Goal: Communication & Community: Answer question/provide support

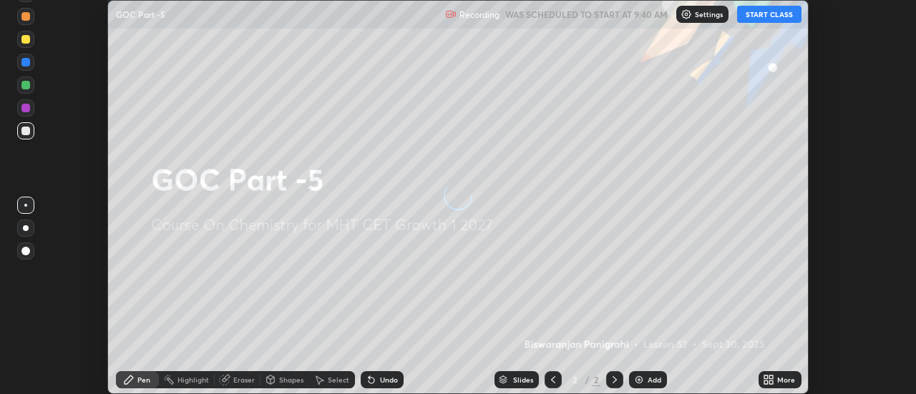
scroll to position [394, 916]
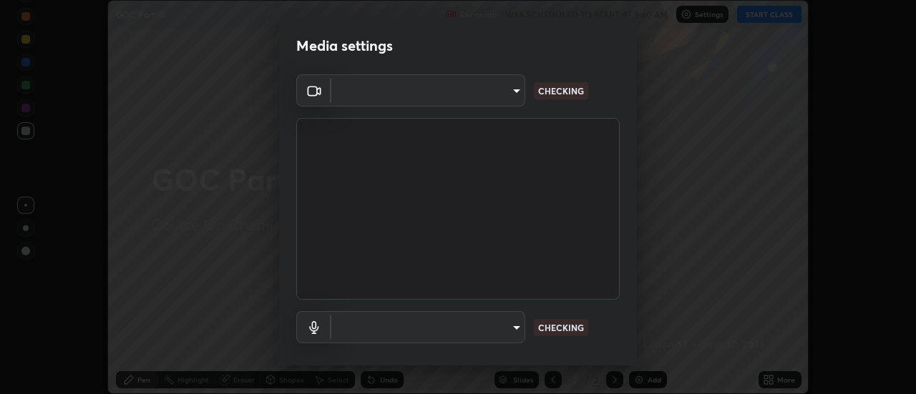
type input "e2aa400b7bb40988937289f1826270d99bb774d75893401bafd8ee5ef144e594"
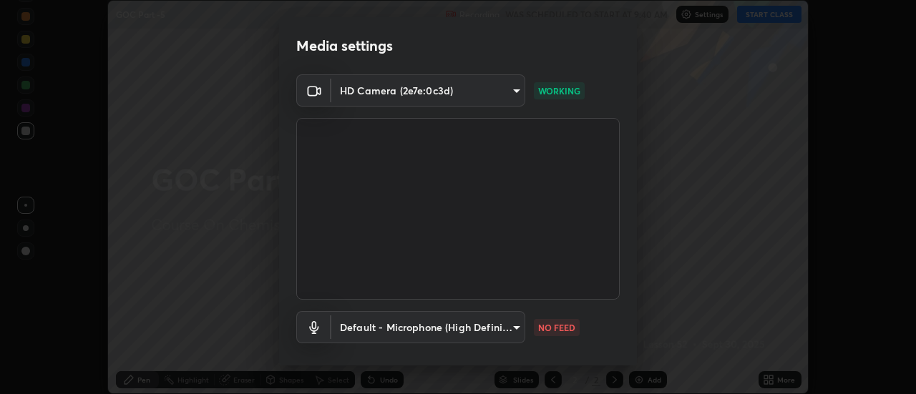
click at [490, 331] on body "Erase all GOC Part -5 Recording WAS SCHEDULED TO START AT 9:40 AM Settings STAR…" at bounding box center [458, 197] width 916 height 394
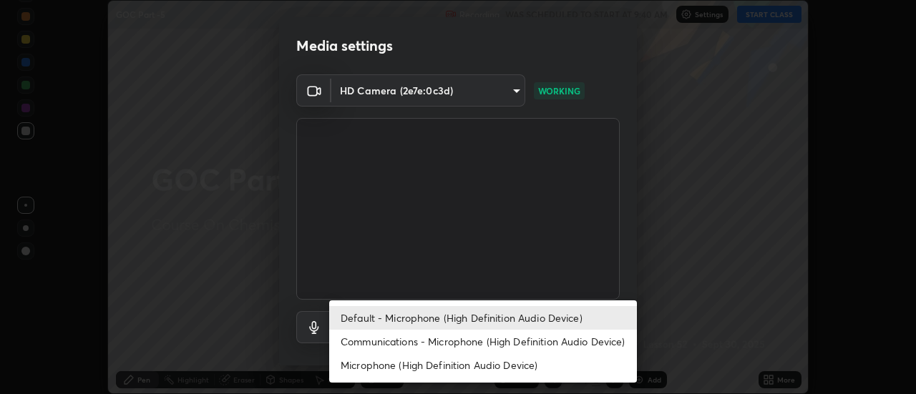
click at [417, 349] on li "Communications - Microphone (High Definition Audio Device)" at bounding box center [483, 342] width 308 height 24
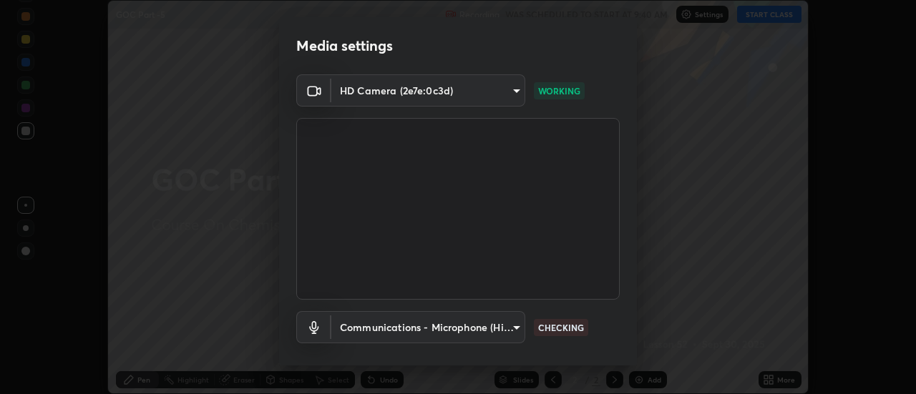
click at [422, 332] on body "Erase all GOC Part -5 Recording WAS SCHEDULED TO START AT 9:40 AM Settings STAR…" at bounding box center [458, 197] width 916 height 394
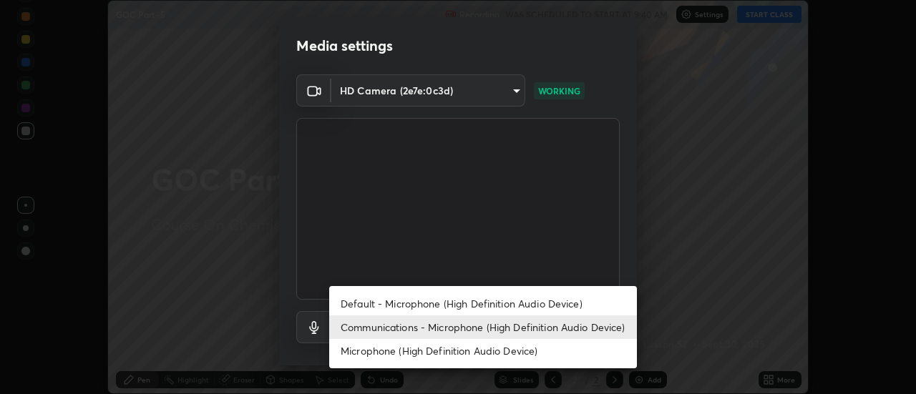
click at [403, 311] on li "Default - Microphone (High Definition Audio Device)" at bounding box center [483, 304] width 308 height 24
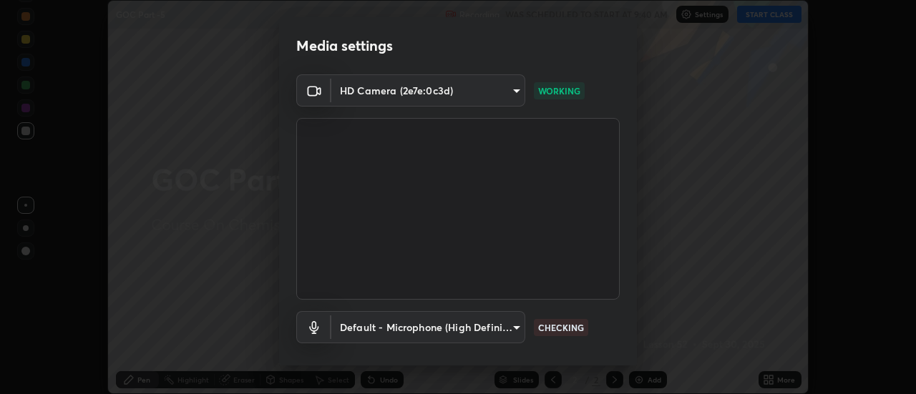
type input "default"
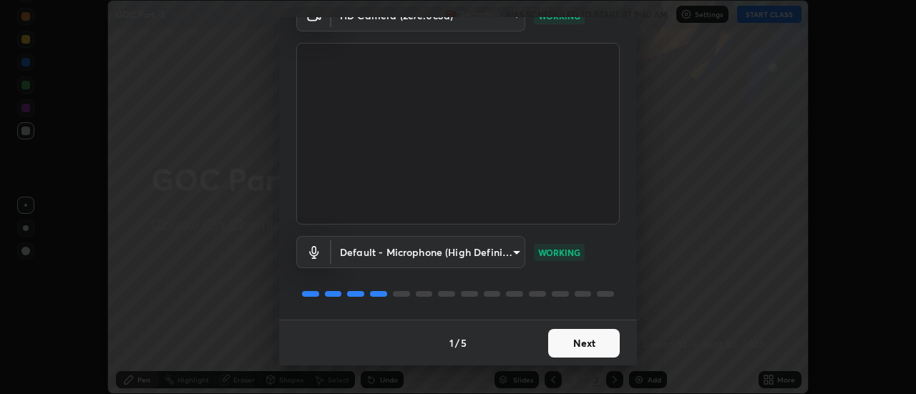
click at [577, 342] on button "Next" at bounding box center [584, 343] width 72 height 29
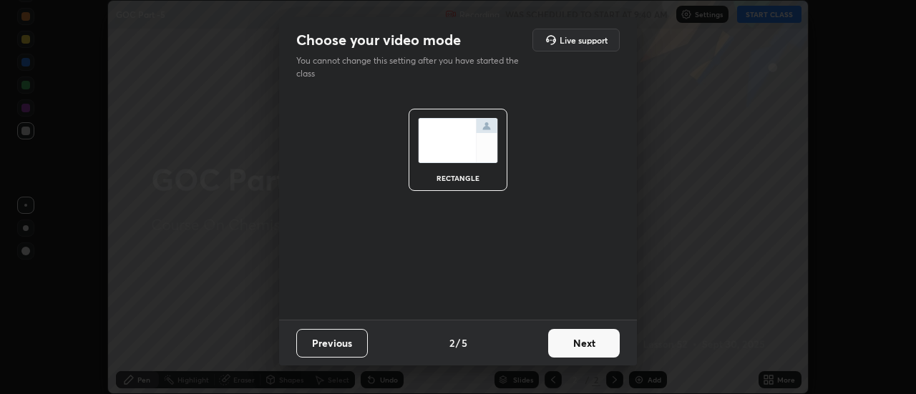
scroll to position [0, 0]
click at [566, 347] on button "Next" at bounding box center [584, 343] width 72 height 29
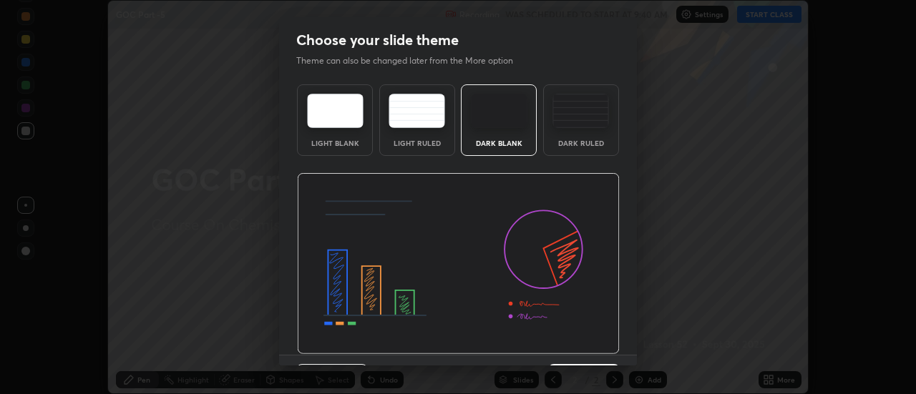
scroll to position [35, 0]
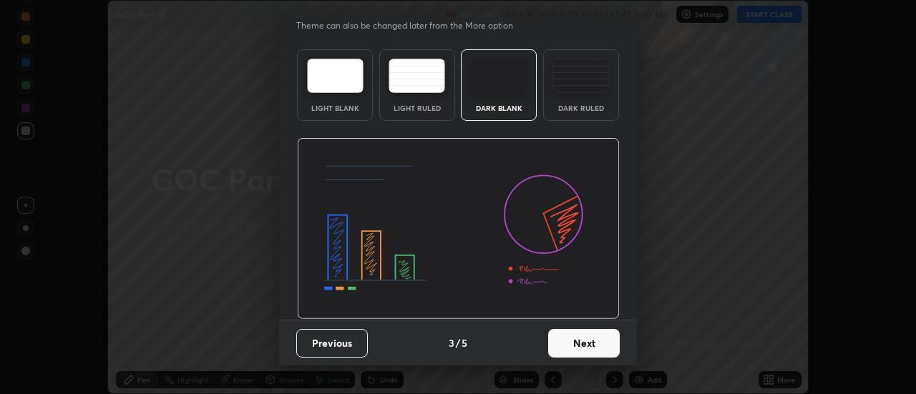
click at [584, 348] on button "Next" at bounding box center [584, 343] width 72 height 29
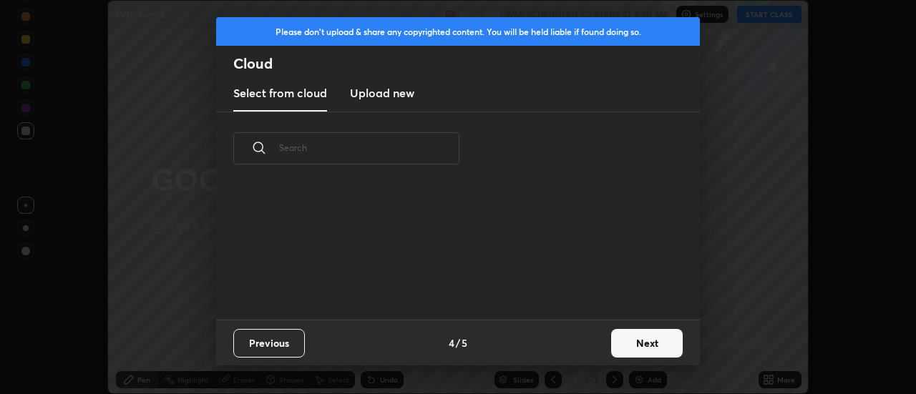
scroll to position [135, 460]
click at [631, 344] on button "Next" at bounding box center [647, 343] width 72 height 29
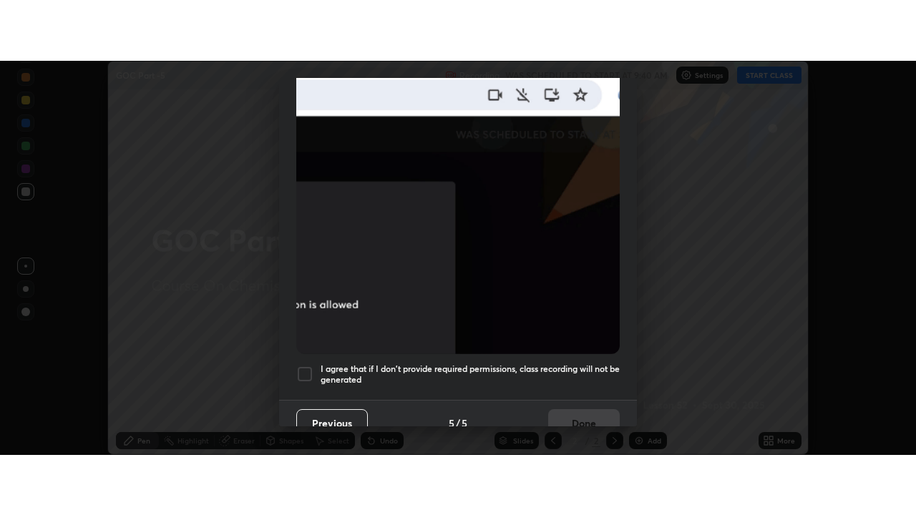
scroll to position [367, 0]
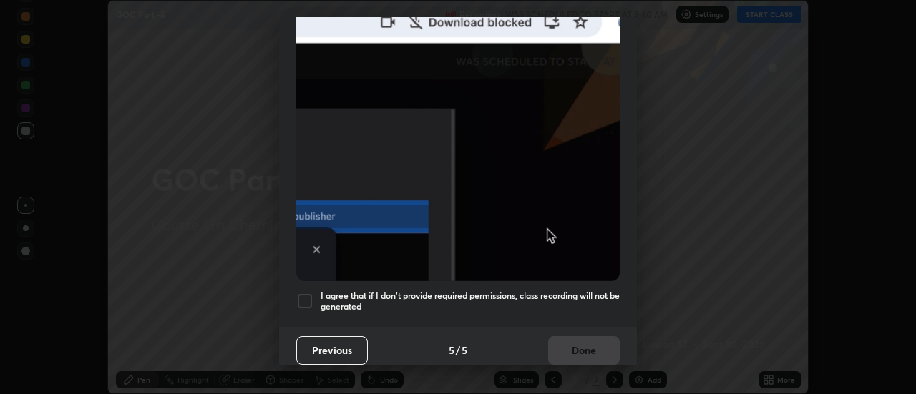
click at [303, 295] on div at bounding box center [304, 301] width 17 height 17
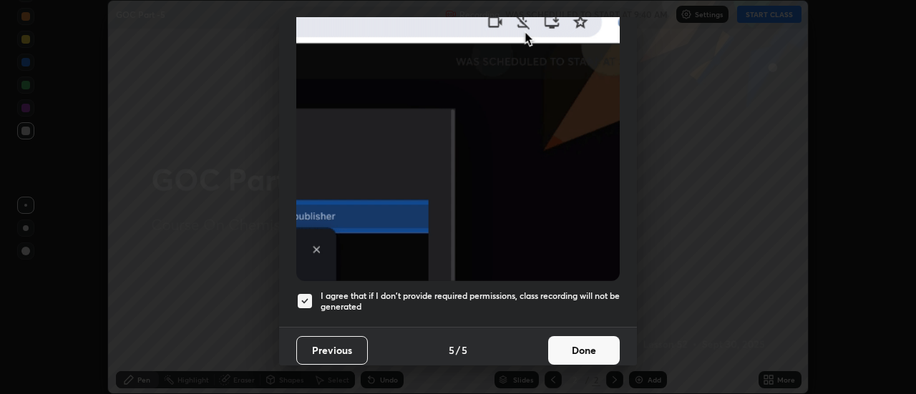
click at [573, 344] on button "Done" at bounding box center [584, 351] width 72 height 29
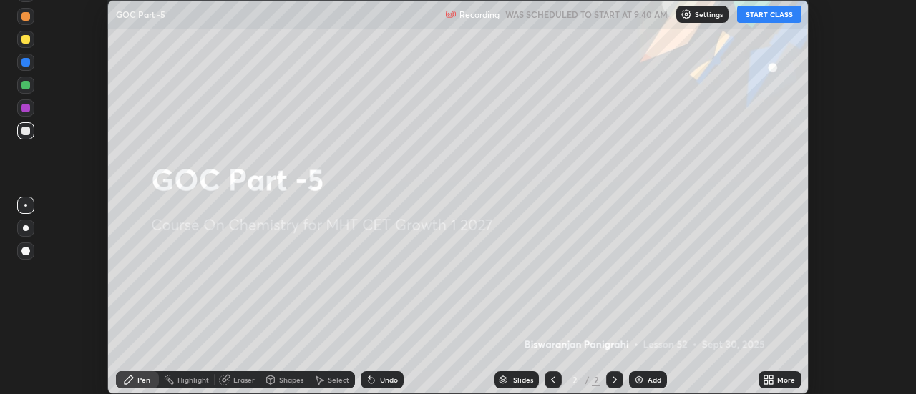
click at [768, 379] on icon at bounding box center [767, 378] width 4 height 4
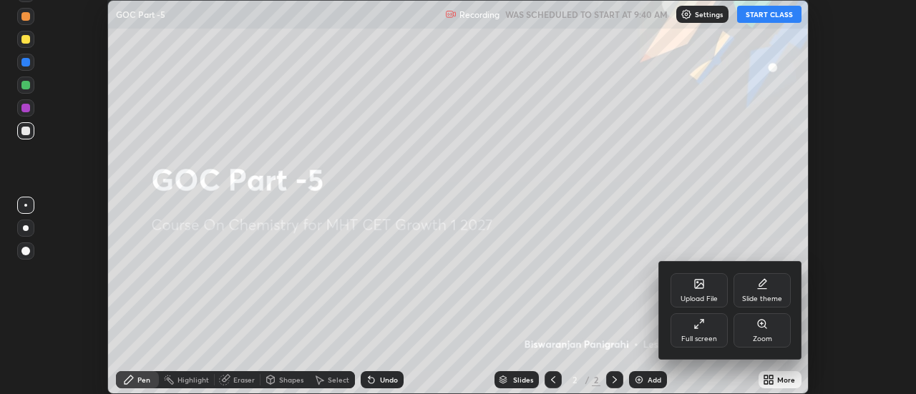
click at [707, 337] on div "Full screen" at bounding box center [700, 339] width 36 height 7
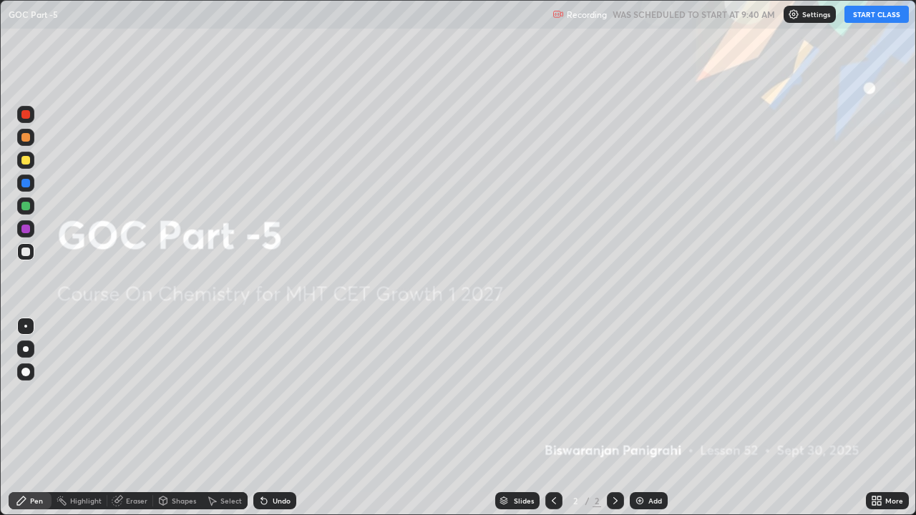
scroll to position [515, 916]
click at [639, 394] on img at bounding box center [639, 500] width 11 height 11
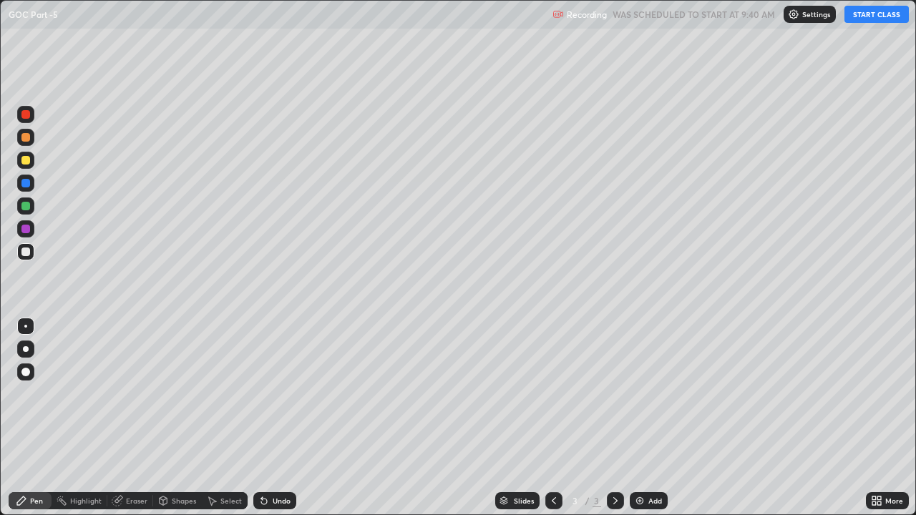
click at [873, 18] on button "START CLASS" at bounding box center [877, 14] width 64 height 17
click at [32, 352] on div at bounding box center [25, 349] width 17 height 17
click at [28, 141] on div at bounding box center [25, 137] width 9 height 9
click at [28, 163] on div at bounding box center [25, 160] width 9 height 9
click at [21, 253] on div at bounding box center [25, 252] width 9 height 9
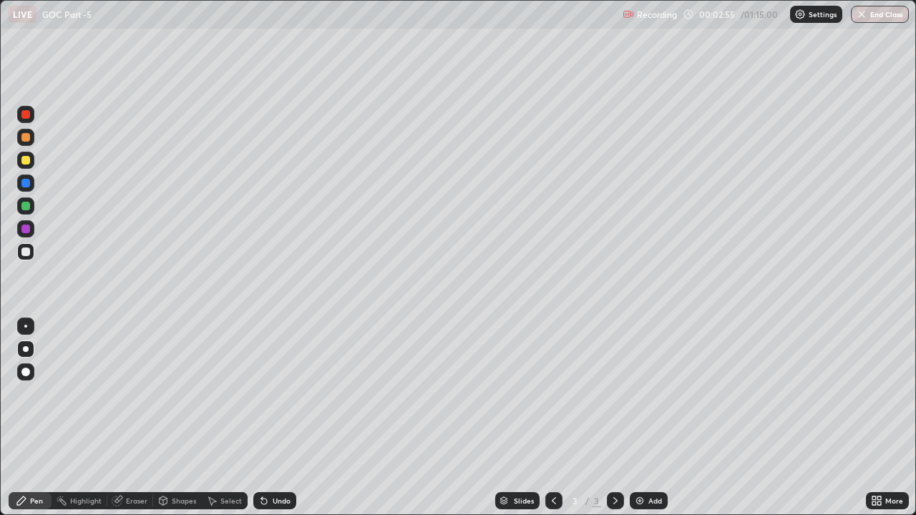
click at [26, 206] on div at bounding box center [25, 206] width 9 height 9
click at [22, 256] on div at bounding box center [25, 251] width 17 height 17
click at [273, 394] on div "Undo" at bounding box center [282, 501] width 18 height 7
click at [261, 394] on icon at bounding box center [264, 502] width 6 height 6
click at [263, 394] on icon at bounding box center [264, 502] width 6 height 6
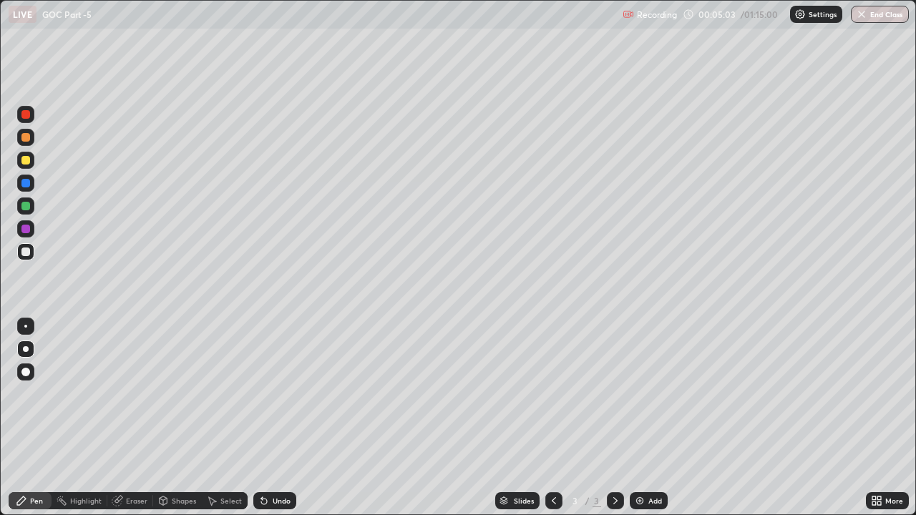
click at [261, 394] on icon at bounding box center [261, 498] width 1 height 1
click at [25, 255] on div at bounding box center [25, 252] width 9 height 9
click at [31, 184] on div at bounding box center [25, 183] width 17 height 17
click at [639, 394] on img at bounding box center [639, 500] width 11 height 11
click at [26, 253] on div at bounding box center [25, 252] width 9 height 9
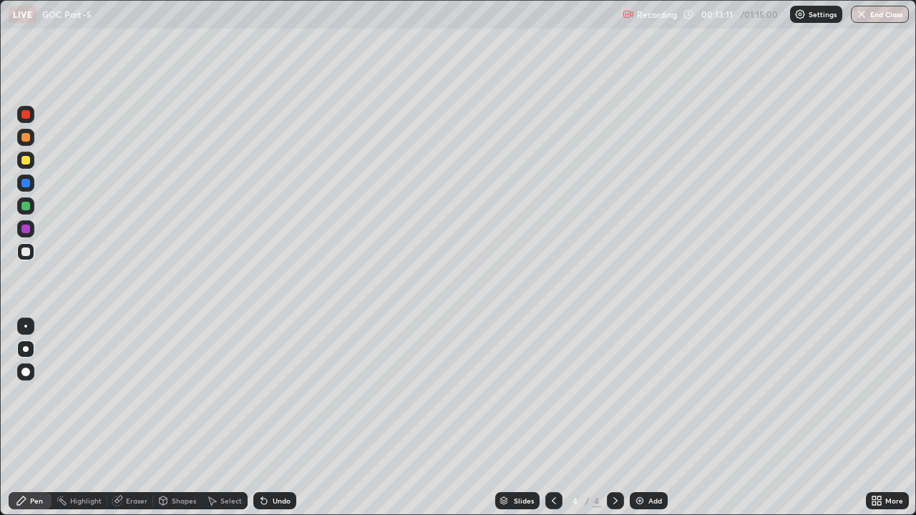
click at [29, 160] on div at bounding box center [25, 160] width 9 height 9
click at [33, 253] on div at bounding box center [25, 251] width 17 height 17
click at [26, 184] on div at bounding box center [25, 183] width 9 height 9
click at [33, 253] on div at bounding box center [25, 251] width 17 height 17
click at [261, 394] on icon at bounding box center [261, 498] width 1 height 1
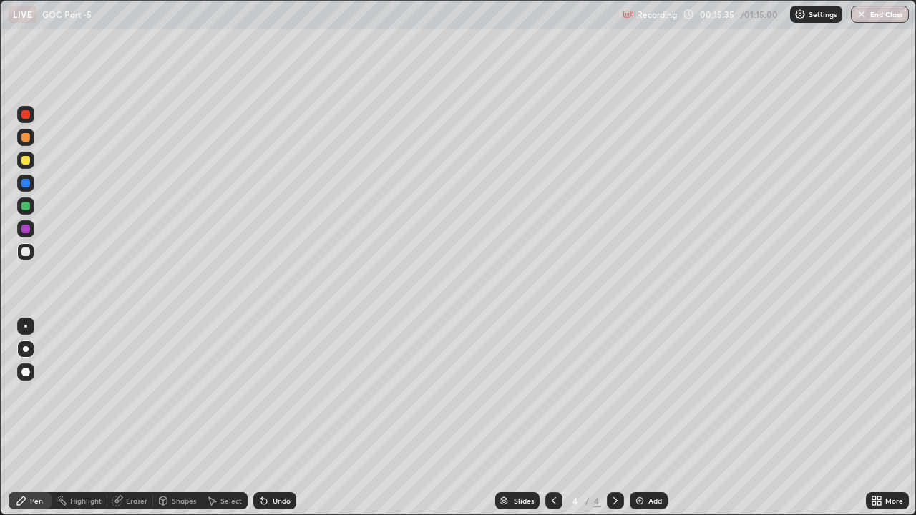
click at [25, 168] on div at bounding box center [25, 160] width 17 height 17
click at [275, 394] on div "Undo" at bounding box center [282, 501] width 18 height 7
click at [273, 394] on div "Undo" at bounding box center [282, 501] width 18 height 7
click at [275, 394] on div "Undo" at bounding box center [282, 501] width 18 height 7
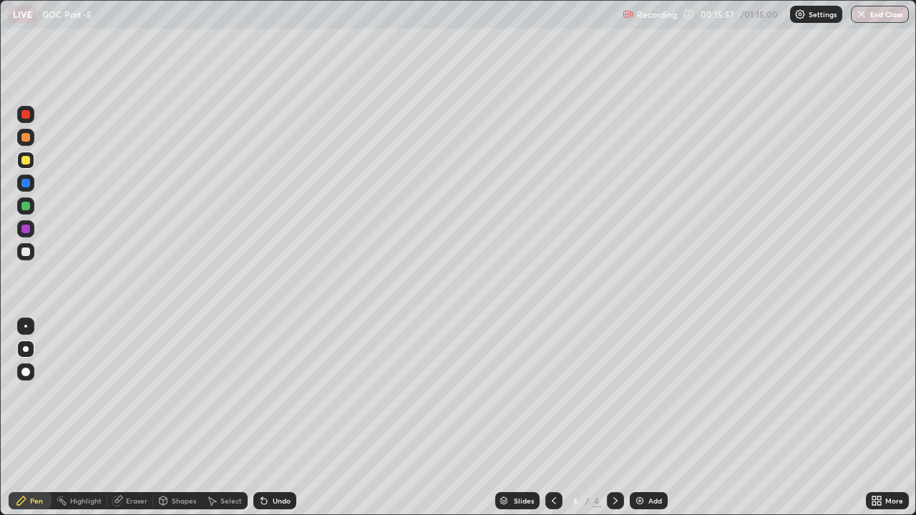
click at [278, 394] on div "Undo" at bounding box center [282, 501] width 18 height 7
click at [31, 235] on div at bounding box center [25, 229] width 17 height 17
click at [26, 252] on div at bounding box center [25, 252] width 9 height 9
click at [27, 139] on div at bounding box center [25, 137] width 9 height 9
click at [26, 254] on div at bounding box center [25, 252] width 9 height 9
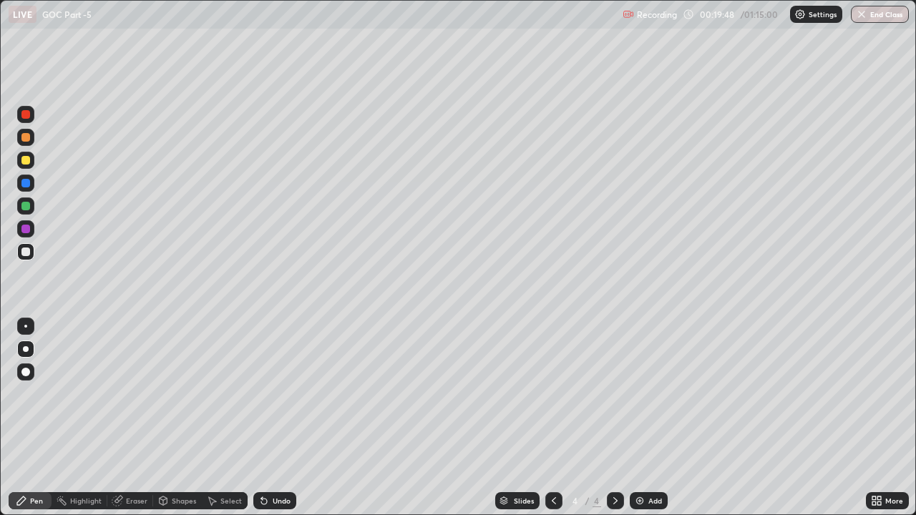
click at [26, 161] on div at bounding box center [25, 160] width 9 height 9
click at [647, 394] on div "Add" at bounding box center [649, 501] width 38 height 17
click at [265, 394] on icon at bounding box center [263, 500] width 11 height 11
click at [264, 394] on icon at bounding box center [264, 502] width 6 height 6
click at [27, 255] on div at bounding box center [25, 252] width 9 height 9
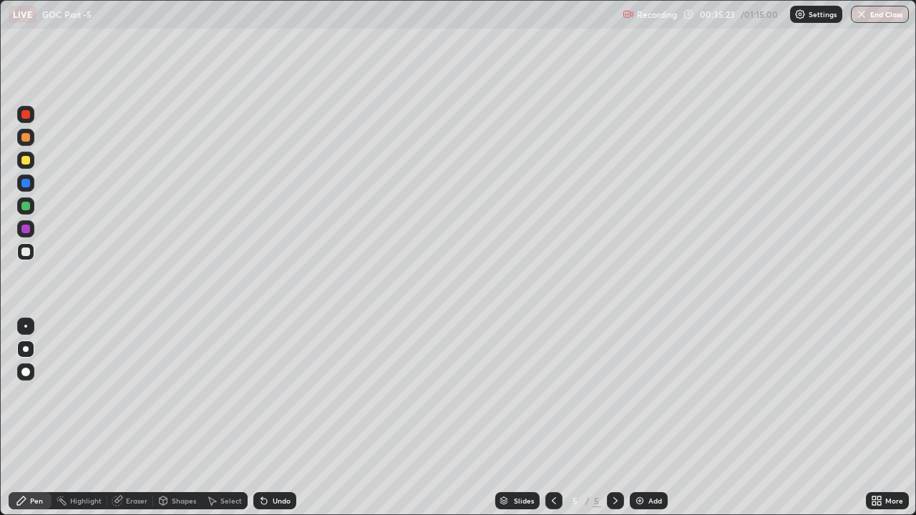
click at [25, 139] on div at bounding box center [25, 137] width 9 height 9
click at [26, 254] on div at bounding box center [25, 252] width 9 height 9
click at [26, 229] on div at bounding box center [25, 229] width 9 height 9
click at [262, 394] on icon at bounding box center [264, 502] width 6 height 6
click at [263, 394] on icon at bounding box center [264, 502] width 6 height 6
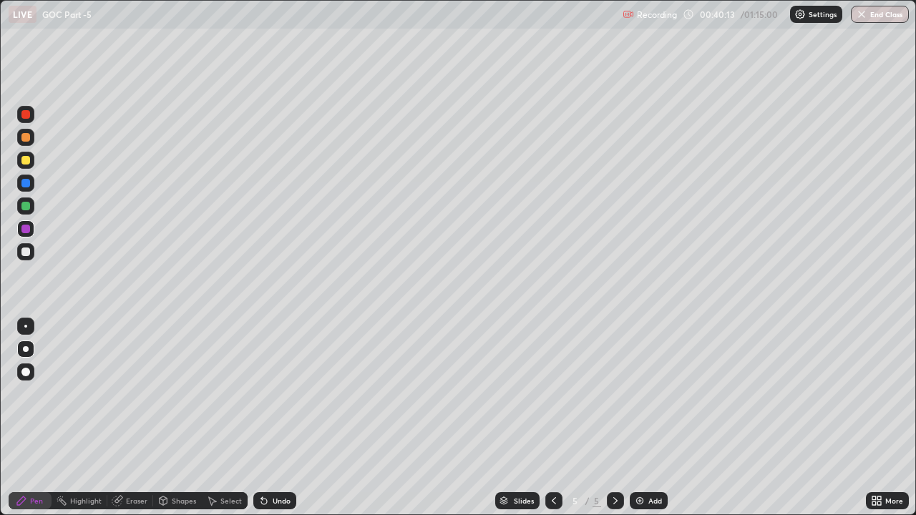
click at [263, 394] on icon at bounding box center [264, 502] width 6 height 6
click at [26, 252] on div at bounding box center [25, 252] width 9 height 9
click at [26, 207] on div at bounding box center [25, 206] width 9 height 9
click at [278, 394] on div "Undo" at bounding box center [282, 501] width 18 height 7
click at [276, 394] on div "Undo" at bounding box center [282, 501] width 18 height 7
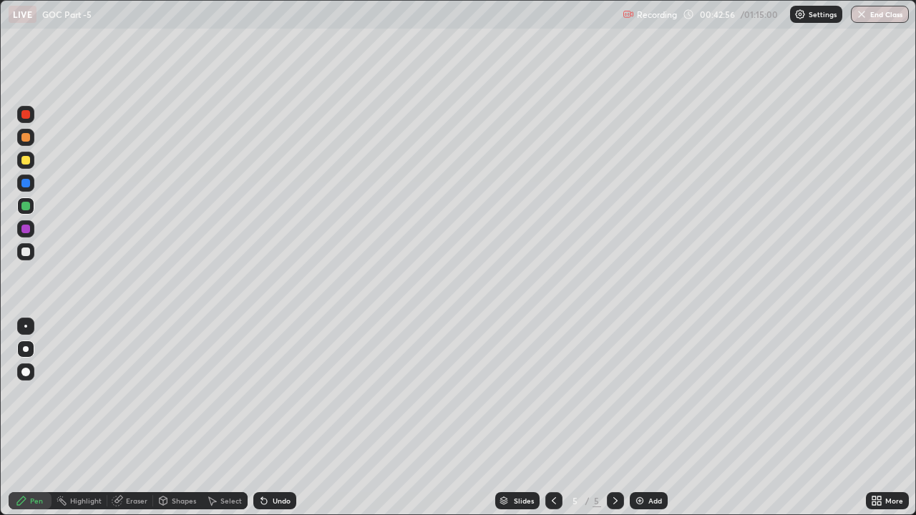
click at [273, 394] on div "Undo" at bounding box center [282, 501] width 18 height 7
click at [24, 253] on div at bounding box center [25, 252] width 9 height 9
click at [26, 160] on div at bounding box center [25, 160] width 9 height 9
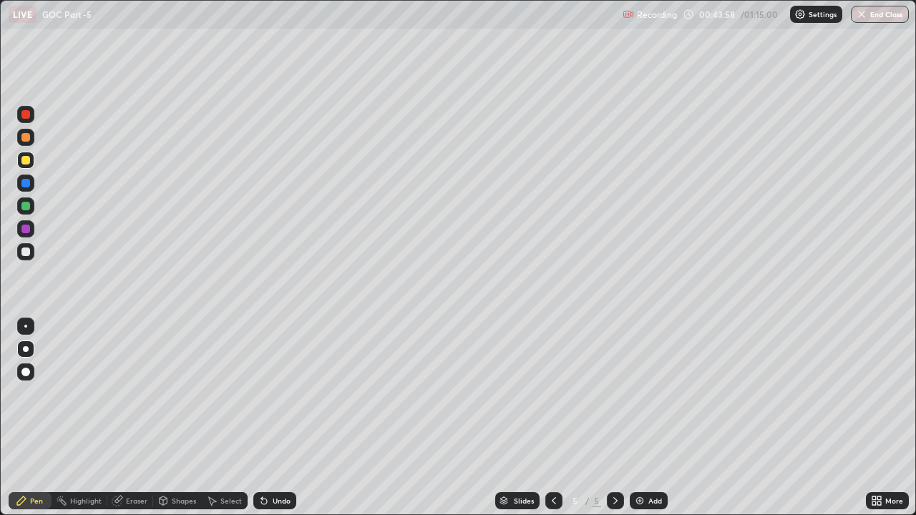
click at [278, 394] on div "Undo" at bounding box center [282, 501] width 18 height 7
click at [281, 394] on div "Undo" at bounding box center [282, 501] width 18 height 7
click at [26, 230] on div at bounding box center [25, 229] width 9 height 9
click at [279, 394] on div "Undo" at bounding box center [282, 501] width 18 height 7
click at [275, 394] on div "Undo" at bounding box center [282, 501] width 18 height 7
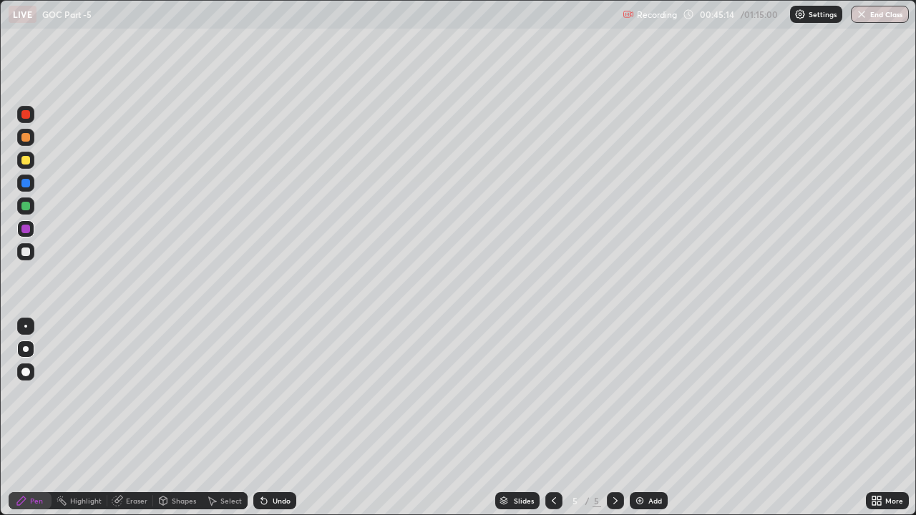
click at [279, 394] on div "Undo" at bounding box center [282, 501] width 18 height 7
click at [32, 253] on div at bounding box center [25, 251] width 17 height 17
click at [26, 161] on div at bounding box center [25, 160] width 9 height 9
click at [26, 138] on div at bounding box center [25, 137] width 9 height 9
click at [277, 394] on div "Undo" at bounding box center [282, 501] width 18 height 7
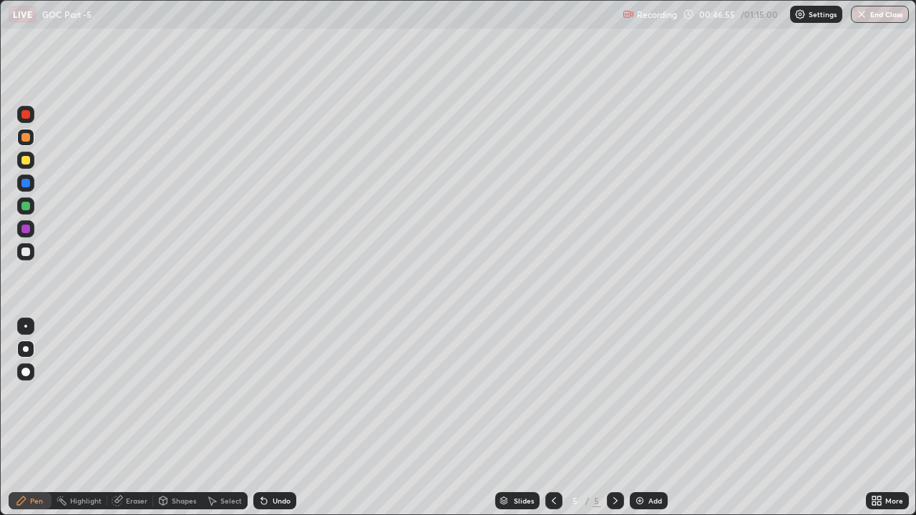
click at [273, 394] on div "Undo" at bounding box center [282, 501] width 18 height 7
click at [276, 394] on div "Undo" at bounding box center [282, 501] width 18 height 7
click at [647, 394] on div "Add" at bounding box center [649, 501] width 38 height 17
click at [34, 256] on div at bounding box center [25, 252] width 17 height 23
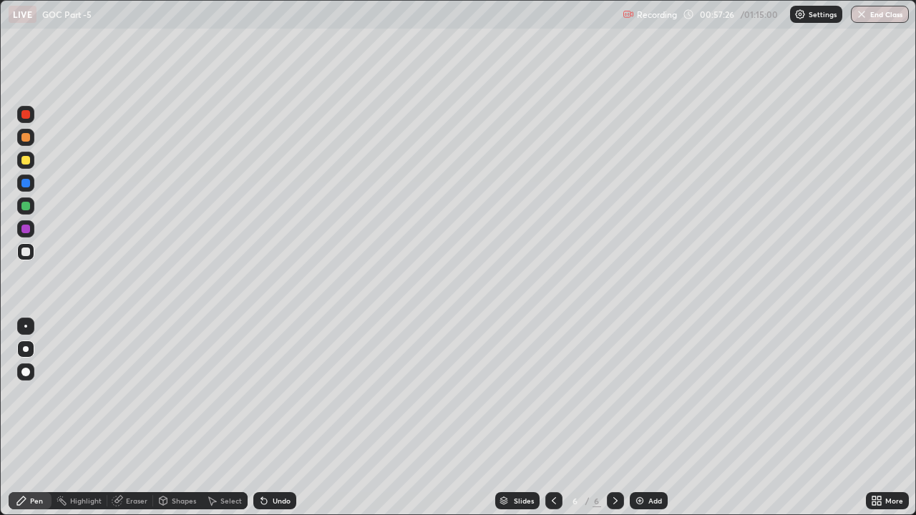
click at [27, 136] on div at bounding box center [25, 137] width 9 height 9
click at [24, 162] on div at bounding box center [25, 160] width 9 height 9
click at [28, 248] on div at bounding box center [25, 252] width 9 height 9
click at [33, 205] on div at bounding box center [25, 206] width 17 height 17
click at [24, 256] on div at bounding box center [25, 252] width 9 height 9
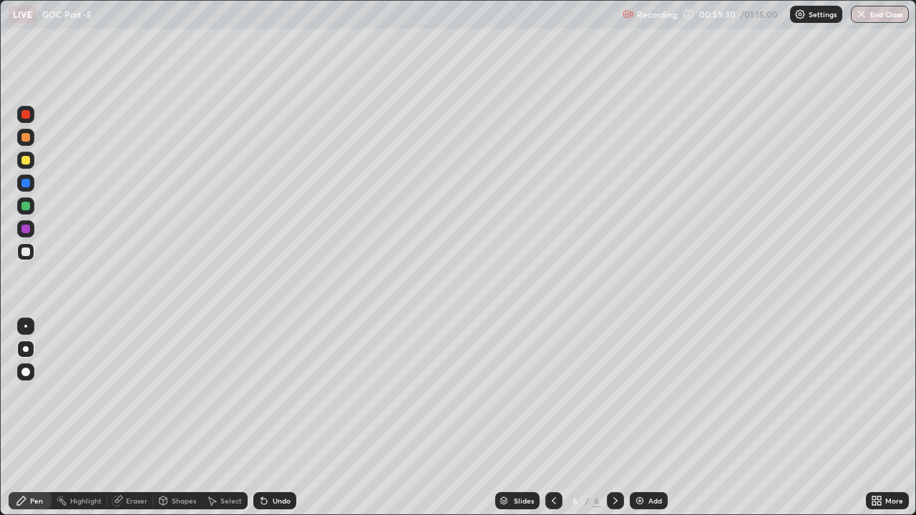
click at [31, 231] on div at bounding box center [25, 229] width 17 height 17
click at [26, 160] on div at bounding box center [25, 160] width 9 height 9
click at [139, 394] on div "Eraser" at bounding box center [130, 501] width 46 height 17
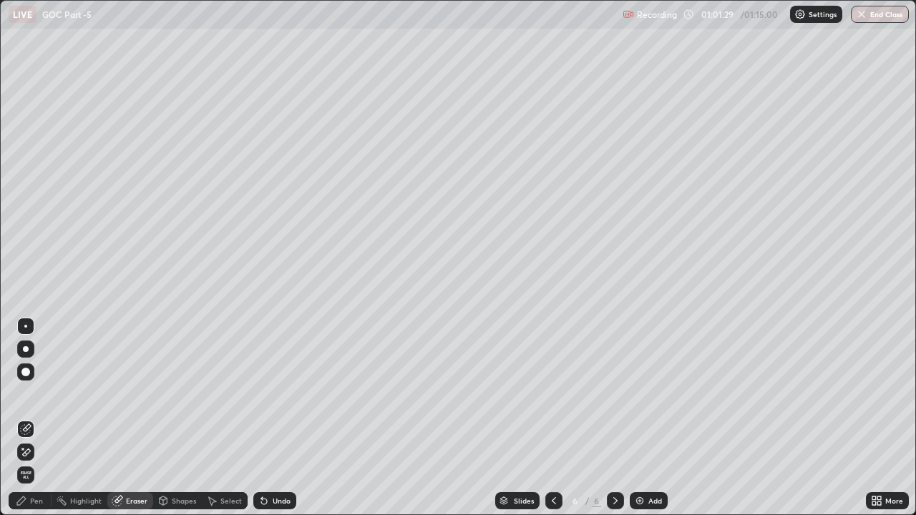
click at [34, 394] on div "Pen" at bounding box center [36, 501] width 13 height 7
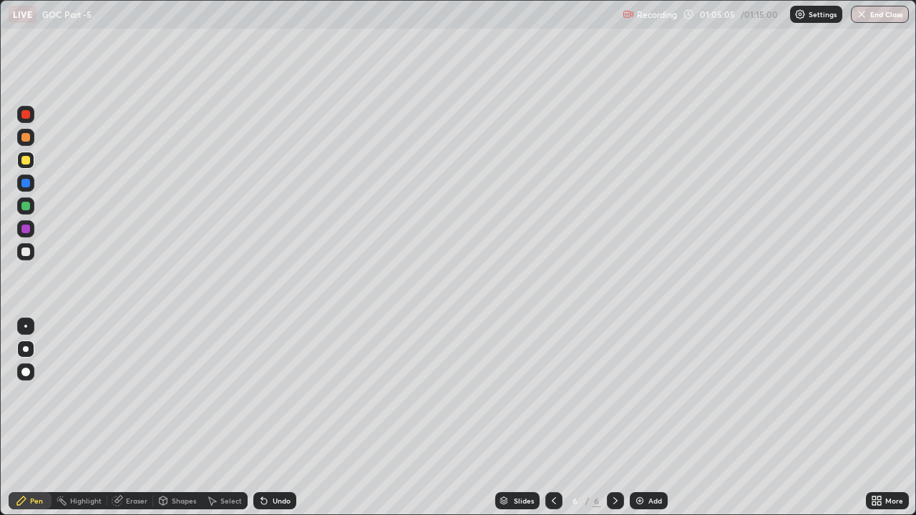
click at [262, 394] on icon at bounding box center [264, 502] width 6 height 6
click at [263, 394] on icon at bounding box center [264, 502] width 6 height 6
click at [262, 394] on icon at bounding box center [264, 502] width 6 height 6
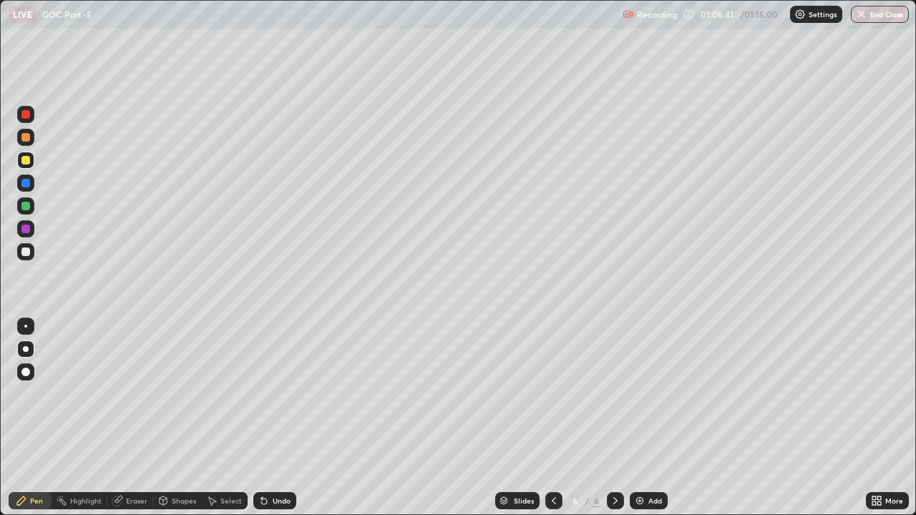
click at [32, 229] on div at bounding box center [25, 229] width 17 height 17
click at [717, 394] on div "Slides 6 / 6 Add" at bounding box center [581, 501] width 570 height 29
click at [283, 394] on div "Undo" at bounding box center [274, 501] width 43 height 17
click at [281, 394] on div "Undo" at bounding box center [274, 501] width 43 height 17
click at [22, 254] on div at bounding box center [25, 252] width 9 height 9
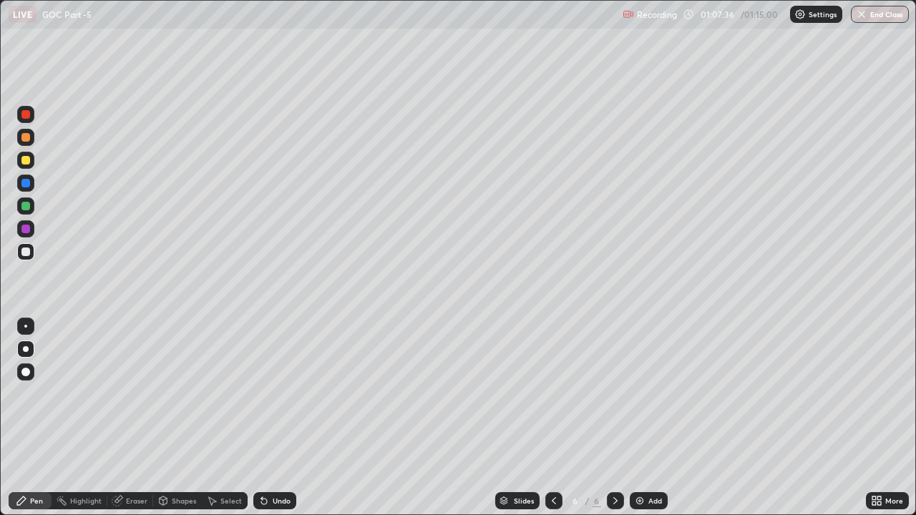
click at [885, 394] on div "More" at bounding box center [887, 501] width 43 height 29
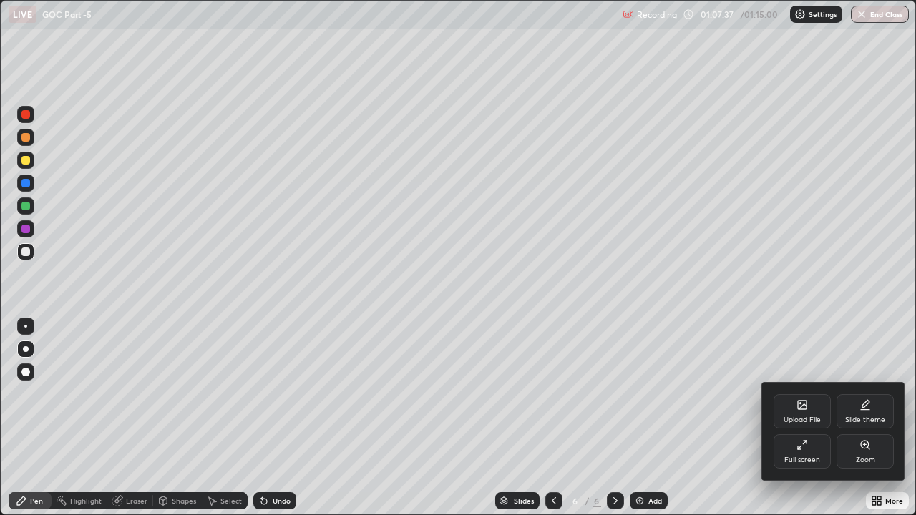
click at [796, 394] on div at bounding box center [458, 257] width 916 height 515
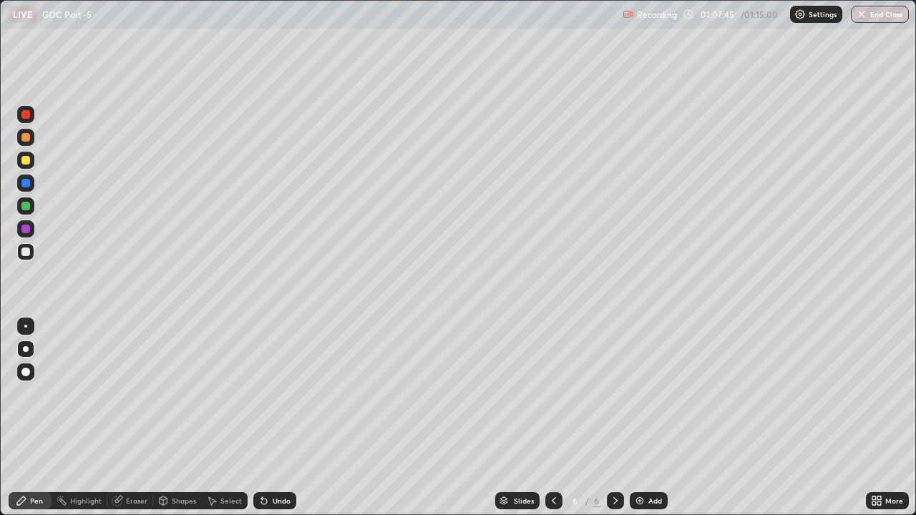
click at [33, 210] on div at bounding box center [25, 206] width 17 height 17
click at [725, 394] on div "Slides 6 / 6 Add" at bounding box center [581, 501] width 570 height 29
click at [793, 394] on div "Slides 6 / 6 Add" at bounding box center [581, 501] width 570 height 29
click at [279, 394] on div "Undo" at bounding box center [282, 501] width 18 height 7
click at [27, 257] on div at bounding box center [25, 251] width 17 height 17
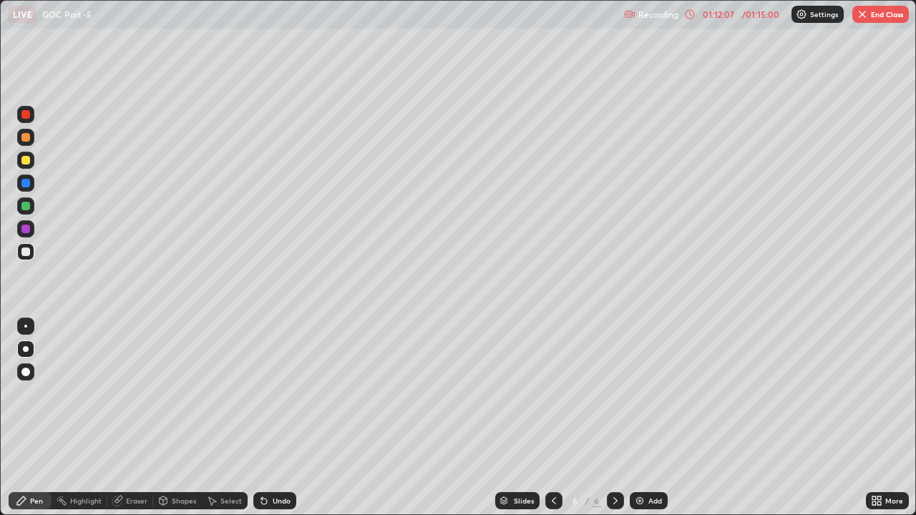
click at [876, 14] on button "End Class" at bounding box center [881, 14] width 57 height 17
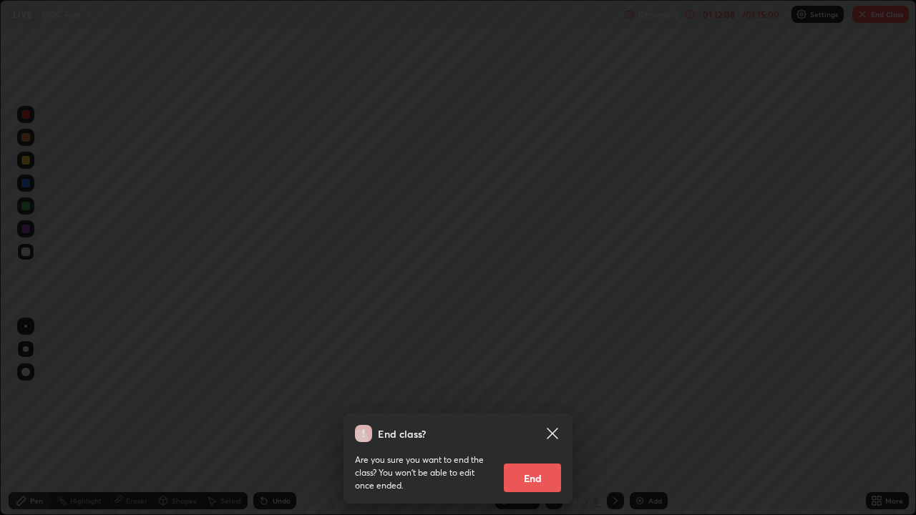
click at [540, 394] on button "End" at bounding box center [532, 478] width 57 height 29
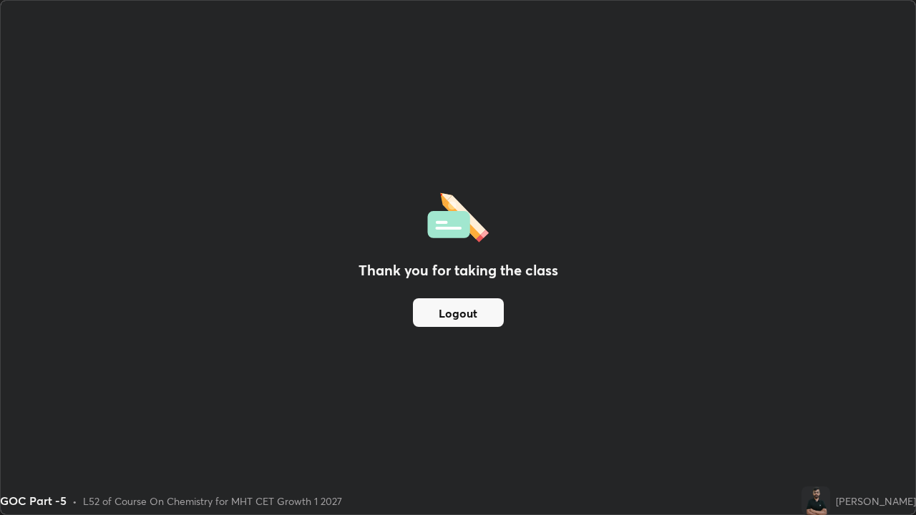
click at [463, 314] on button "Logout" at bounding box center [458, 313] width 91 height 29
click at [462, 311] on button "Logout" at bounding box center [458, 313] width 91 height 29
